Goal: Task Accomplishment & Management: Use online tool/utility

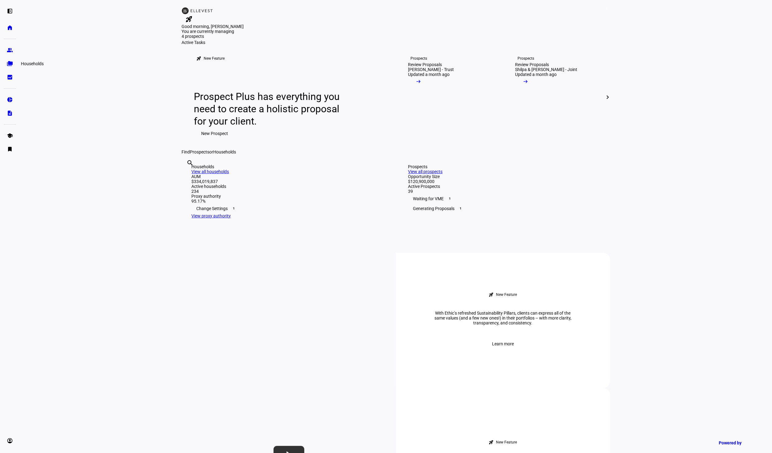
click at [10, 62] on eth-mat-symbol "folder_copy" at bounding box center [10, 64] width 6 height 6
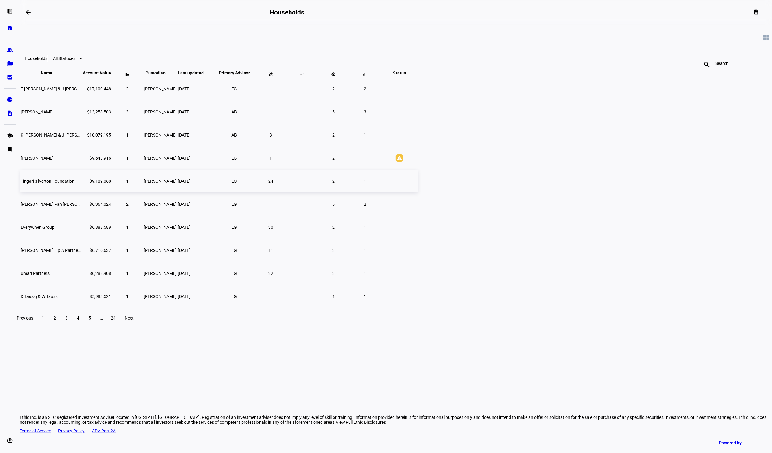
click at [74, 184] on span "Tingari-silverton Foundation" at bounding box center [48, 181] width 54 height 5
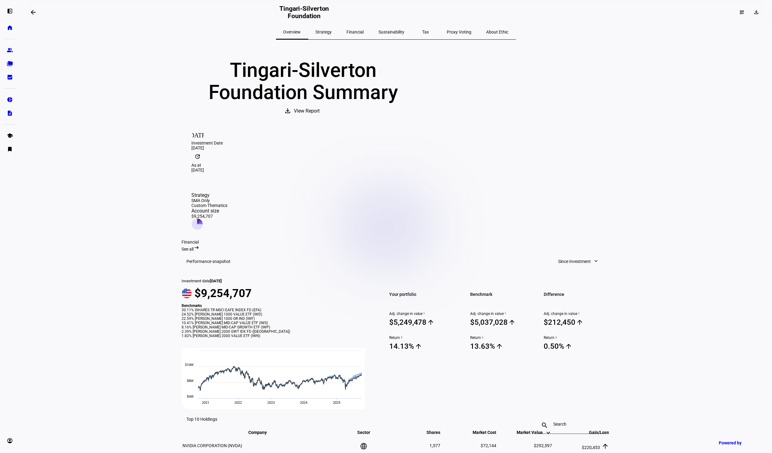
click at [332, 30] on span "Strategy" at bounding box center [324, 32] width 16 height 4
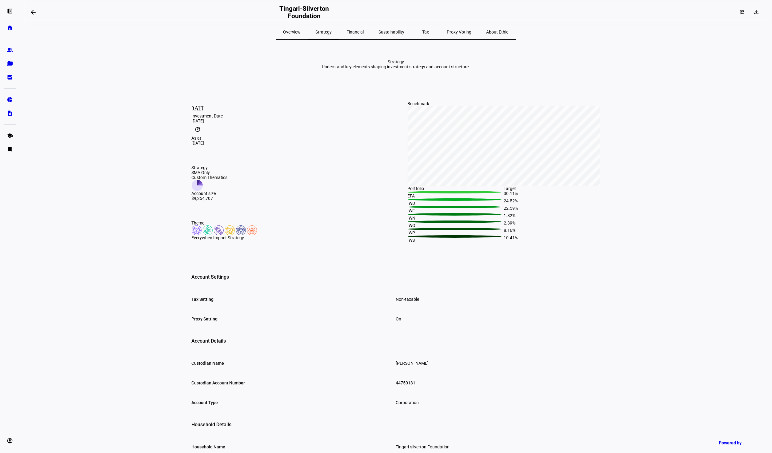
click at [363, 30] on span "Financial" at bounding box center [355, 32] width 17 height 4
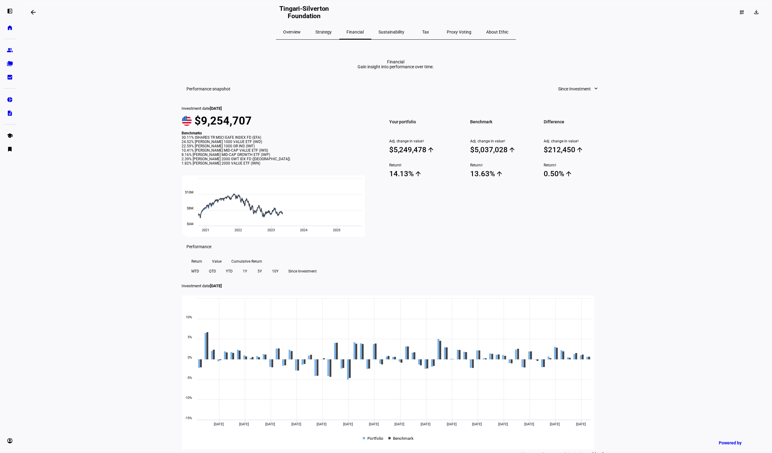
click at [393, 32] on span "Sustainability" at bounding box center [392, 32] width 26 height 4
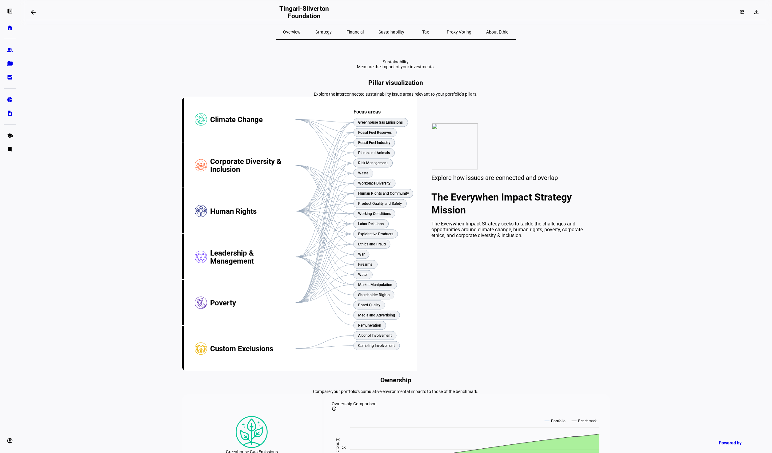
click at [486, 30] on span "About Ethic" at bounding box center [497, 32] width 22 height 4
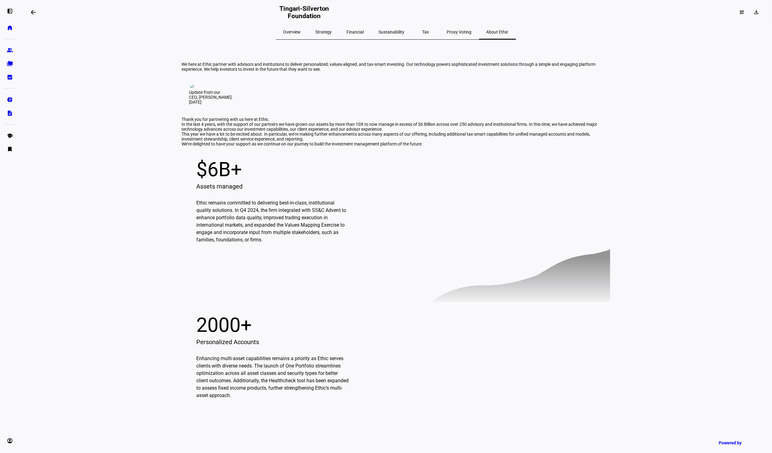
click at [301, 33] on span "Overview" at bounding box center [292, 32] width 18 height 4
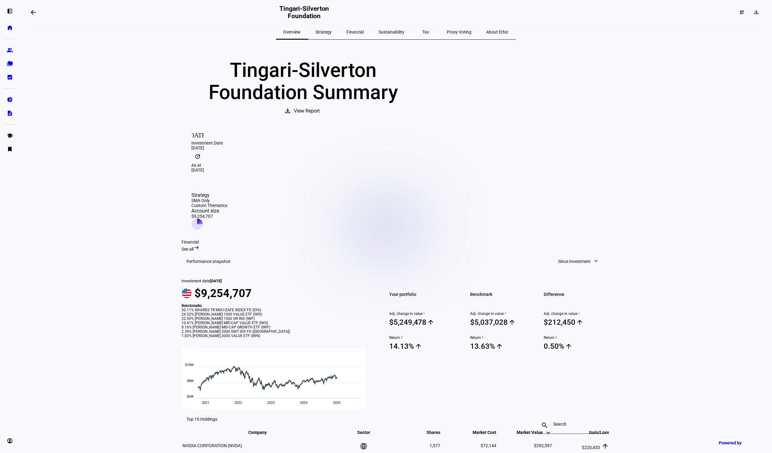
click at [36, 11] on mat-icon "arrow_backwards" at bounding box center [33, 12] width 7 height 7
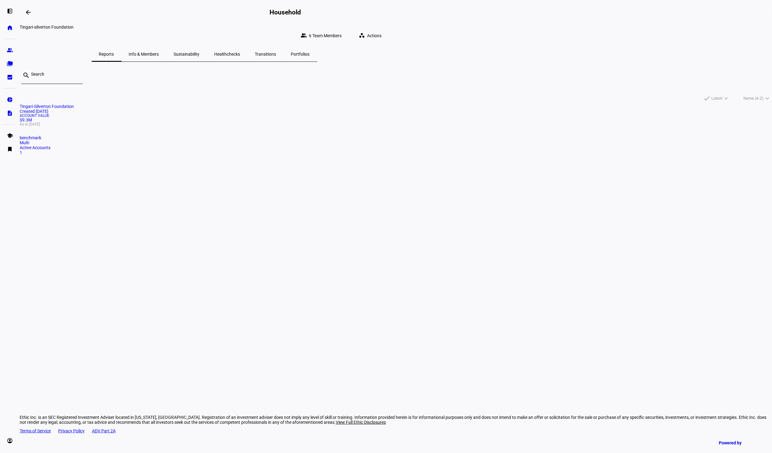
click at [240, 52] on span "Healthchecks" at bounding box center [227, 54] width 26 height 4
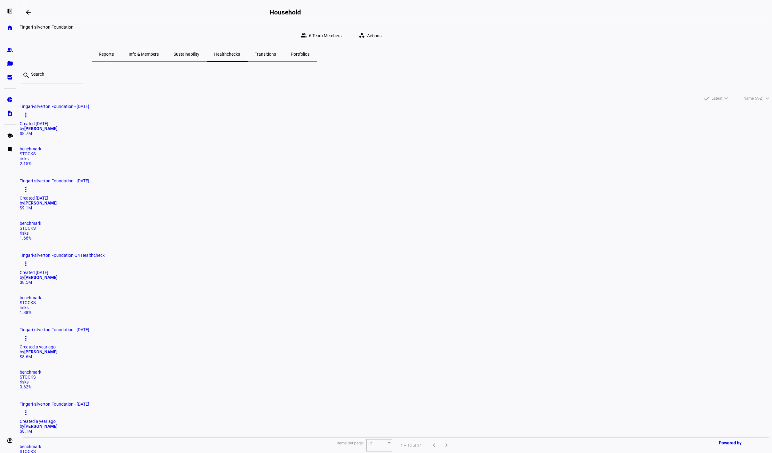
click at [382, 33] on span "Actions" at bounding box center [374, 36] width 14 height 12
click at [549, 44] on span "Create Healthcheck" at bounding box center [552, 46] width 37 height 5
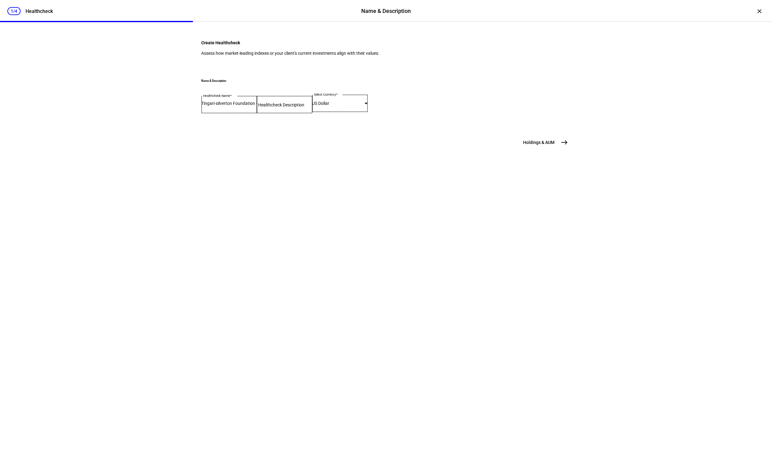
click at [301, 124] on form "Healthcheck Name Tingari-silverton Foundation - [DATE] Healthcheck Description …" at bounding box center [386, 109] width 369 height 29
click at [294, 113] on div at bounding box center [284, 104] width 55 height 17
type input "Q3 Health Check"
click at [560, 149] on span "east" at bounding box center [564, 142] width 12 height 12
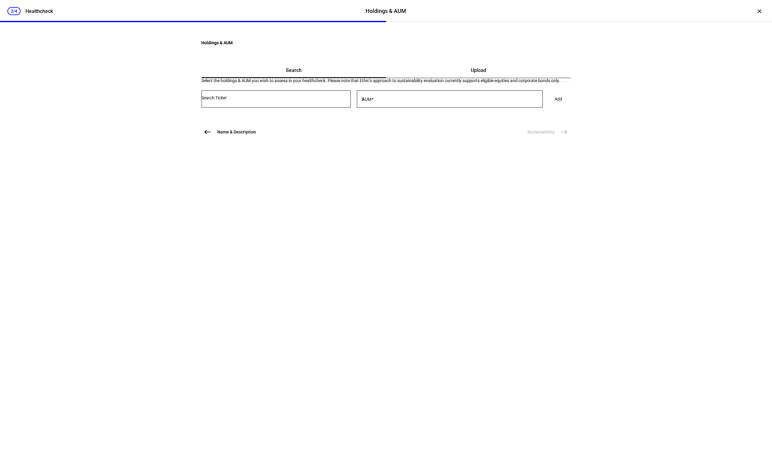
click at [471, 73] on span "Upload" at bounding box center [478, 70] width 15 height 5
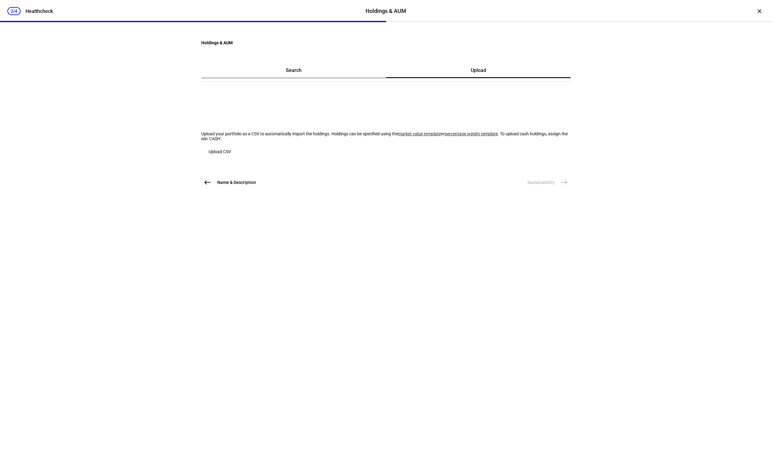
click at [398, 136] on link "market value template" at bounding box center [419, 133] width 42 height 5
click at [239, 159] on span "button" at bounding box center [220, 151] width 37 height 15
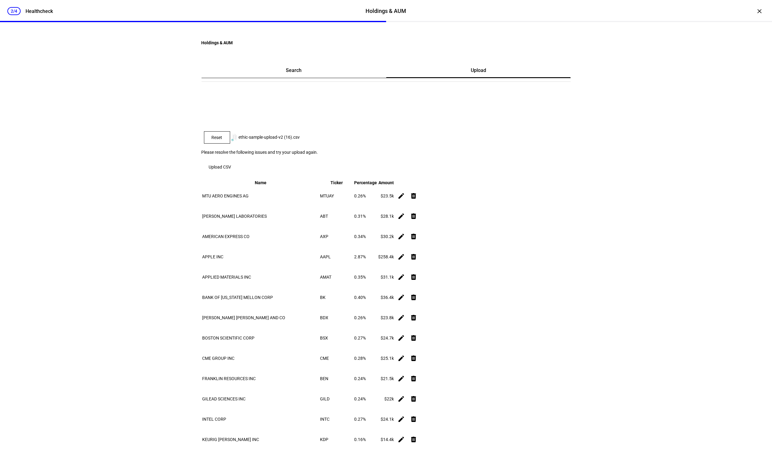
scroll to position [7693, 0]
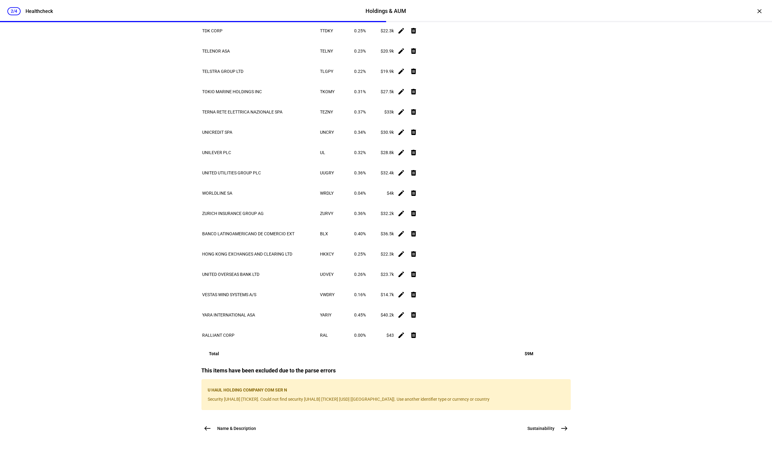
click at [292, 379] on div "U HAUL HOLDING COMPANY COM SER N Security [UHALB] [TICKER]. Could not find secu…" at bounding box center [386, 394] width 369 height 31
copy p "U HAUL HOLDING COMPANY COM SER N"
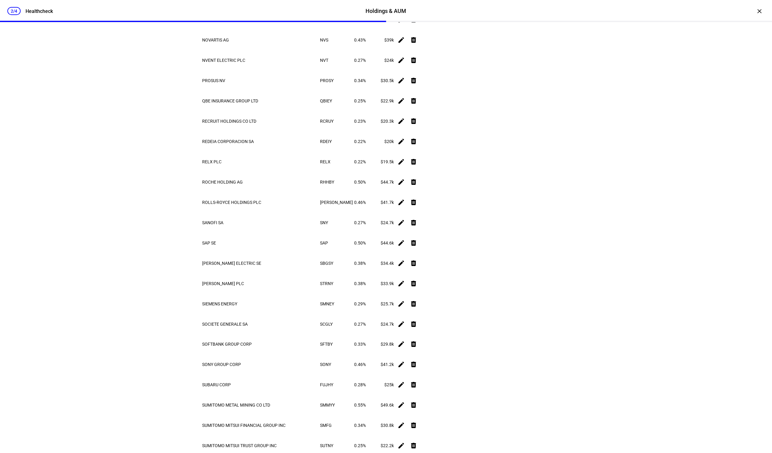
click at [631, 208] on div "2/4 Healthcheck Holdings & AUM Holdings & AUM Healthcheck × Holdings & AUM Sear…" at bounding box center [386, 226] width 772 height 453
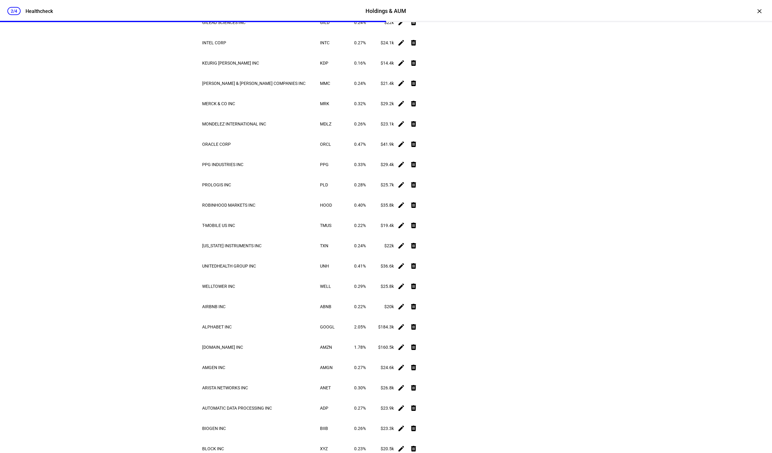
scroll to position [0, 0]
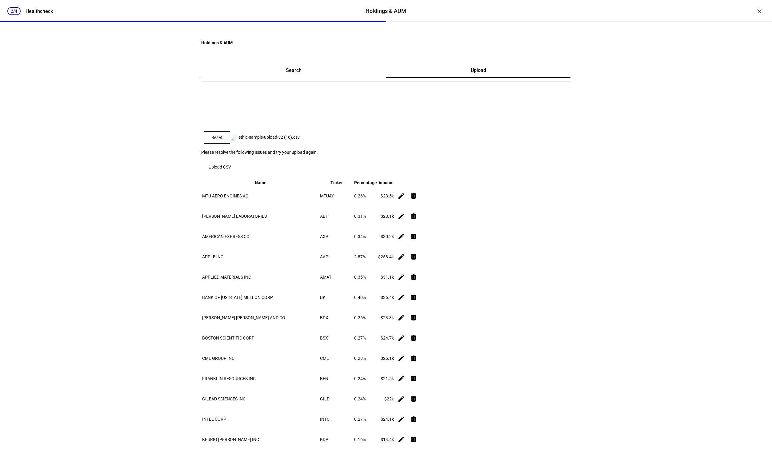
click at [231, 170] on span "Upload CSV" at bounding box center [220, 167] width 22 height 5
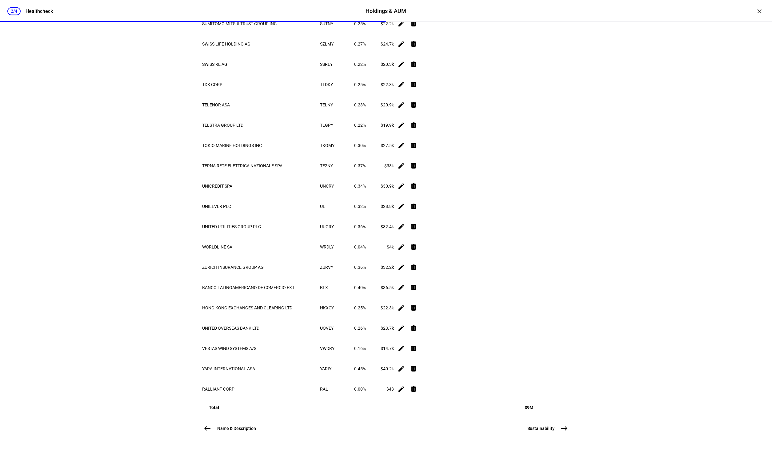
click at [562, 429] on mat-icon "east" at bounding box center [564, 428] width 7 height 7
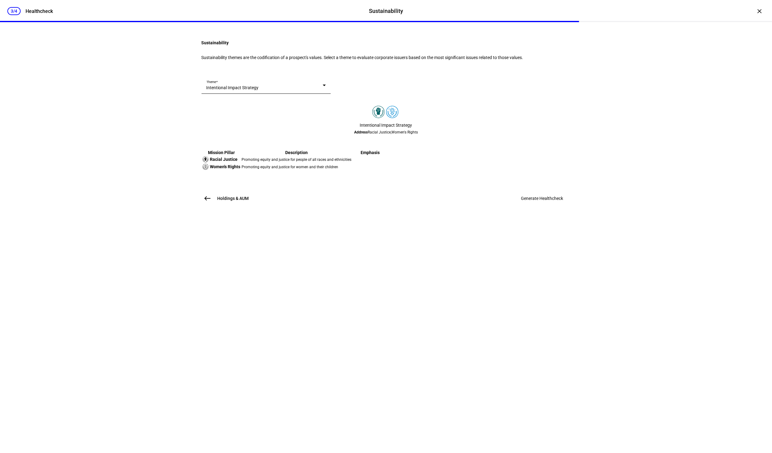
click at [331, 94] on div "Theme Intentional Impact Strategy" at bounding box center [266, 85] width 129 height 17
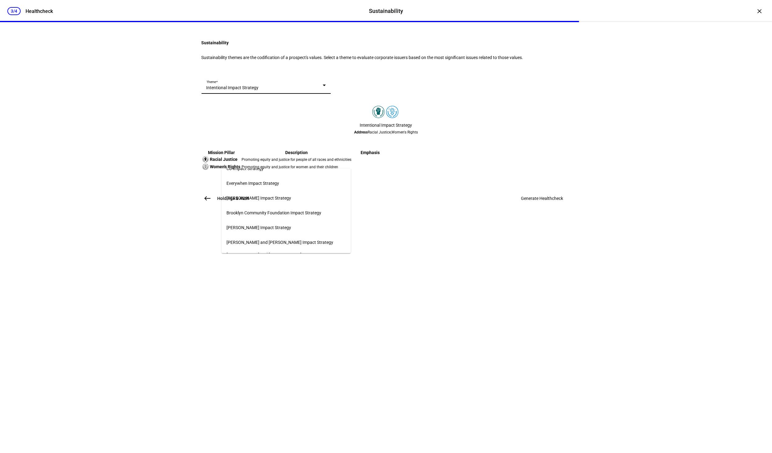
scroll to position [600, 0]
click at [314, 182] on mat-option "Everywhen Impact Strategy" at bounding box center [286, 184] width 129 height 15
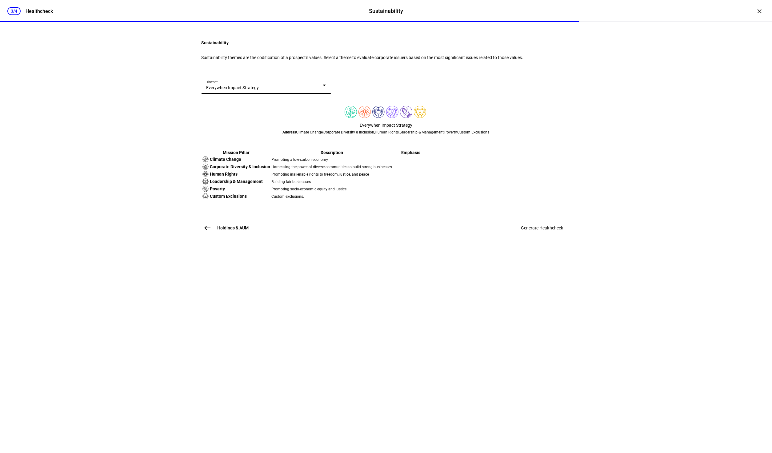
click at [424, 130] on div "Sustainability Sustainability themes are the codification of a prospect's value…" at bounding box center [386, 134] width 369 height 200
click at [524, 230] on span "Generate Healthcheck" at bounding box center [542, 228] width 42 height 5
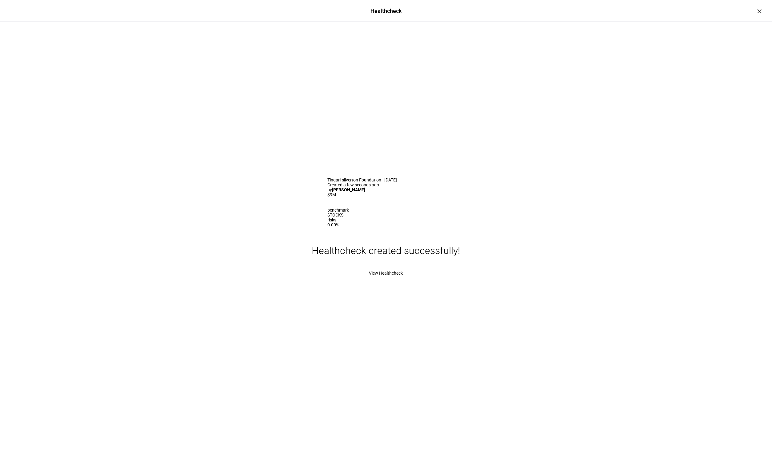
click at [382, 276] on span "View Healthcheck" at bounding box center [386, 273] width 34 height 5
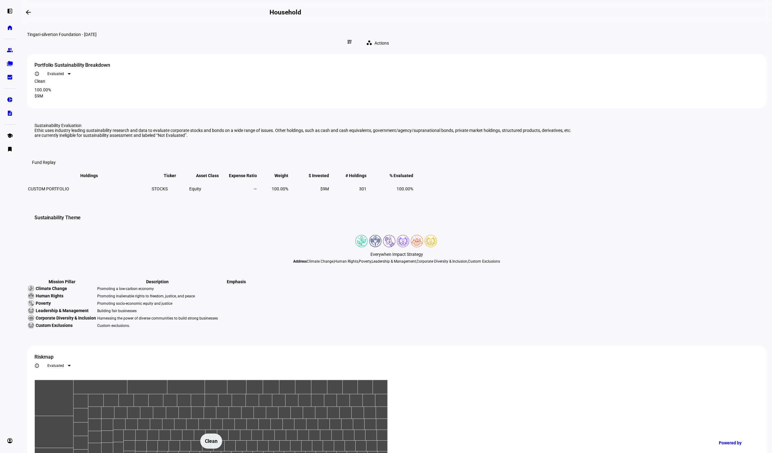
click at [32, 13] on mat-icon "arrow_backwards" at bounding box center [28, 12] width 7 height 7
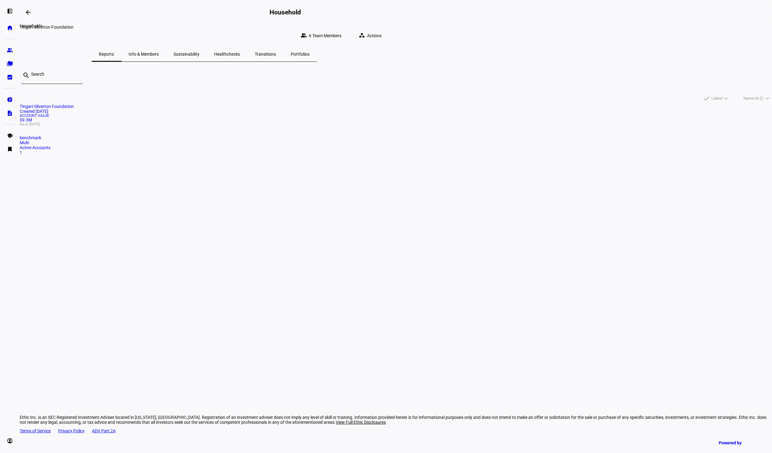
click at [31, 12] on mat-icon "arrow_backwards" at bounding box center [28, 12] width 7 height 7
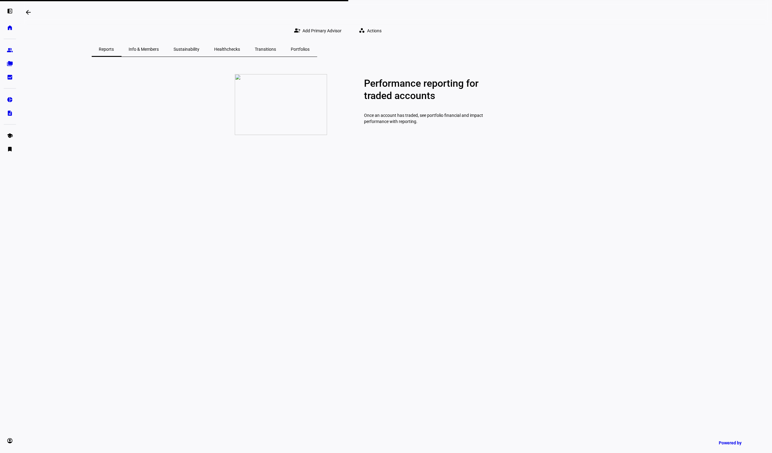
click at [240, 51] on span "Healthchecks" at bounding box center [227, 49] width 26 height 4
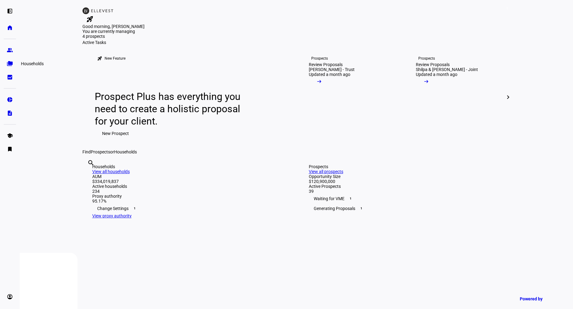
click at [11, 62] on eth-mat-symbol "folder_copy" at bounding box center [10, 64] width 6 height 6
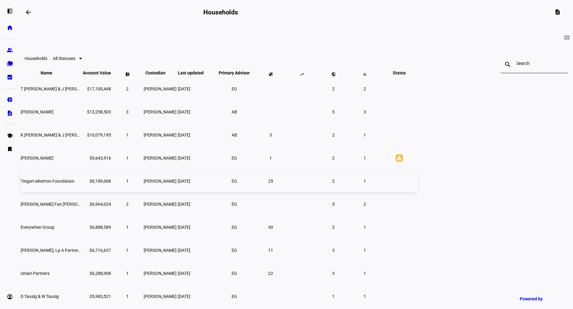
click at [74, 184] on span "Tingari-silverton Foundation" at bounding box center [48, 181] width 54 height 5
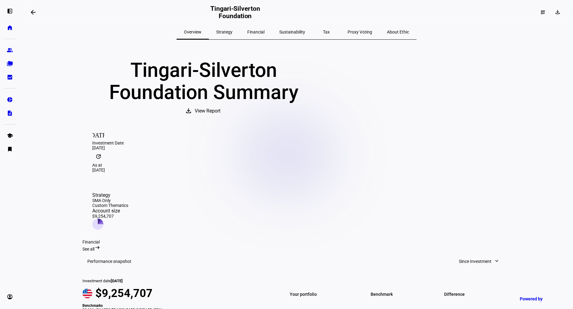
click at [298, 35] on span "Sustainability" at bounding box center [292, 32] width 26 height 15
